Goal: Navigation & Orientation: Find specific page/section

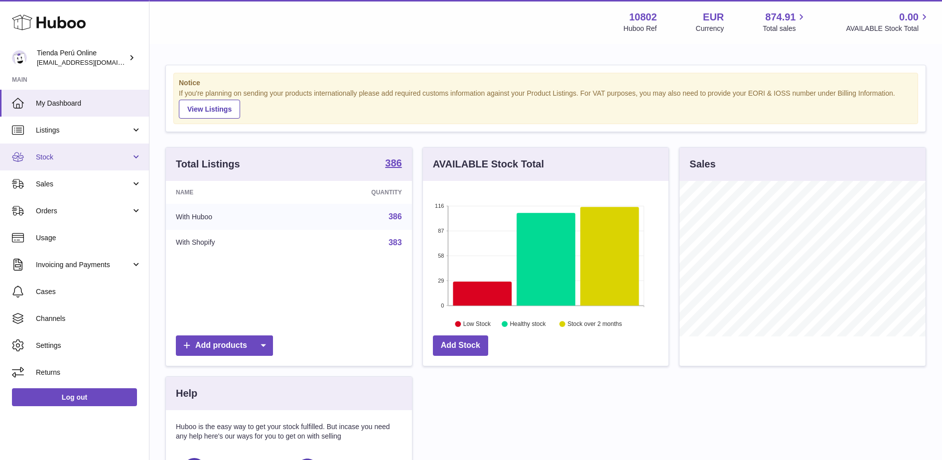
scroll to position [155, 246]
click at [113, 268] on span "Invoicing and Payments" at bounding box center [83, 264] width 95 height 9
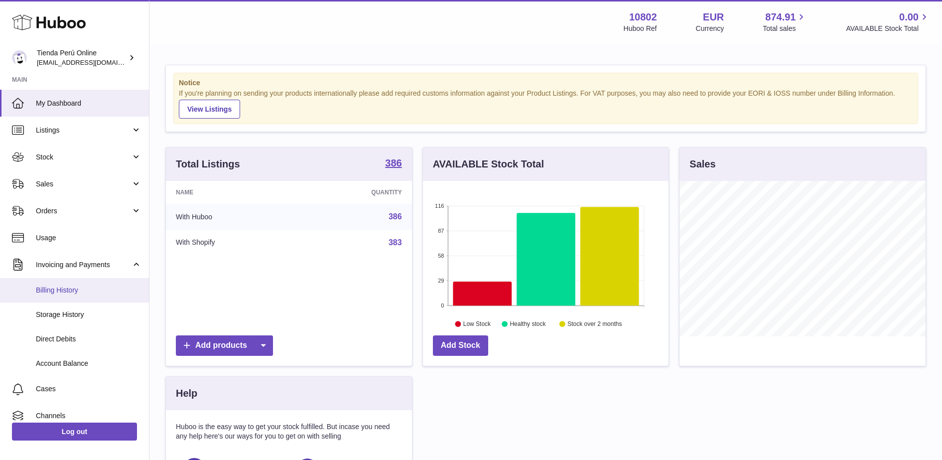
click at [115, 294] on span "Billing History" at bounding box center [89, 289] width 106 height 9
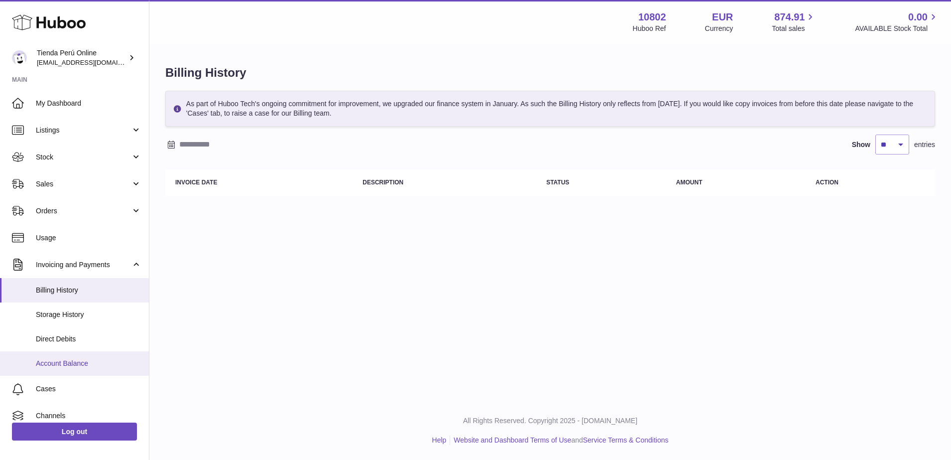
click at [100, 359] on span "Account Balance" at bounding box center [89, 363] width 106 height 9
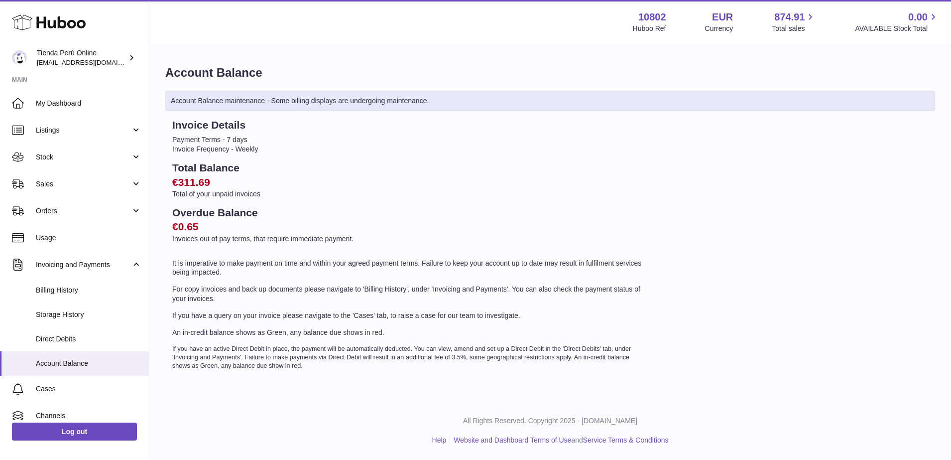
click at [99, 320] on link "Storage History" at bounding box center [74, 314] width 149 height 24
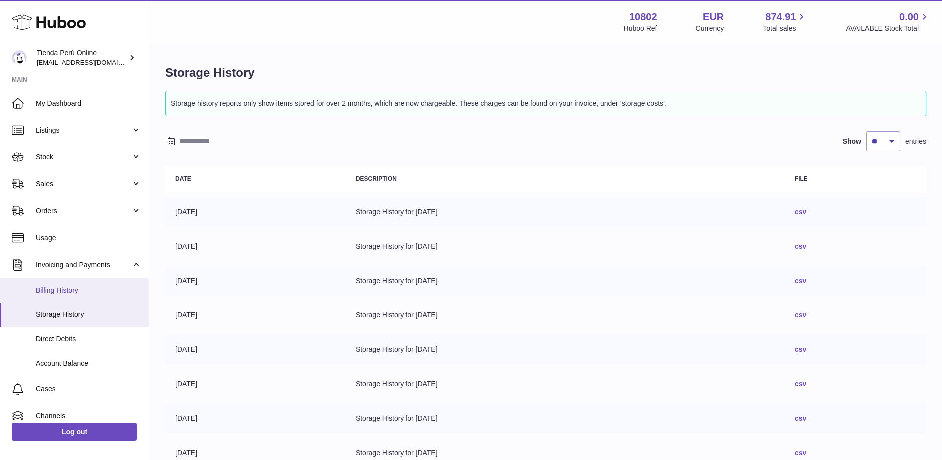
click at [71, 289] on span "Billing History" at bounding box center [89, 289] width 106 height 9
